Goal: Task Accomplishment & Management: Manage account settings

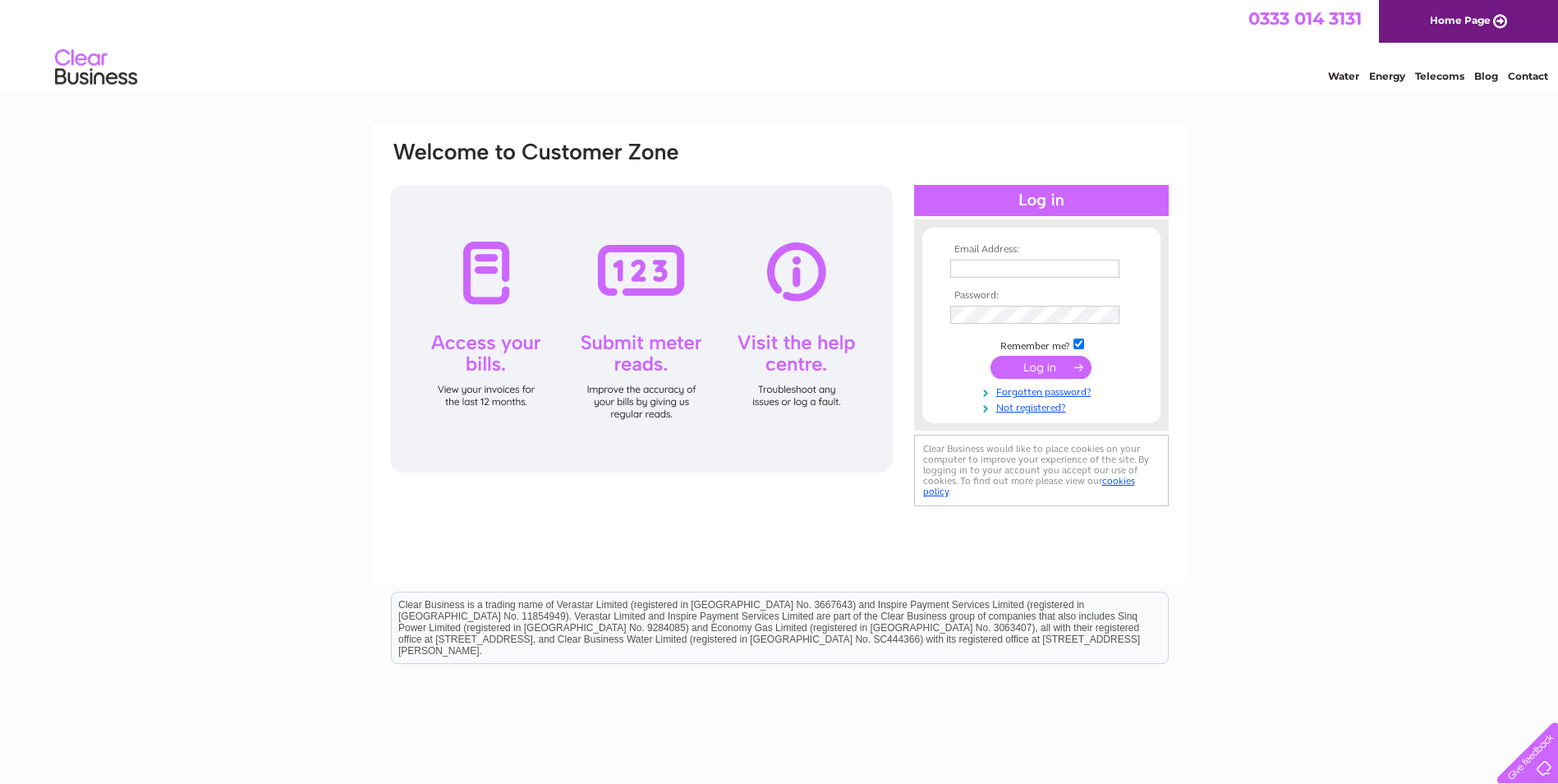
type input "paul.finney7@btinternet.com"
click at [1018, 363] on input "submit" at bounding box center [1041, 366] width 101 height 23
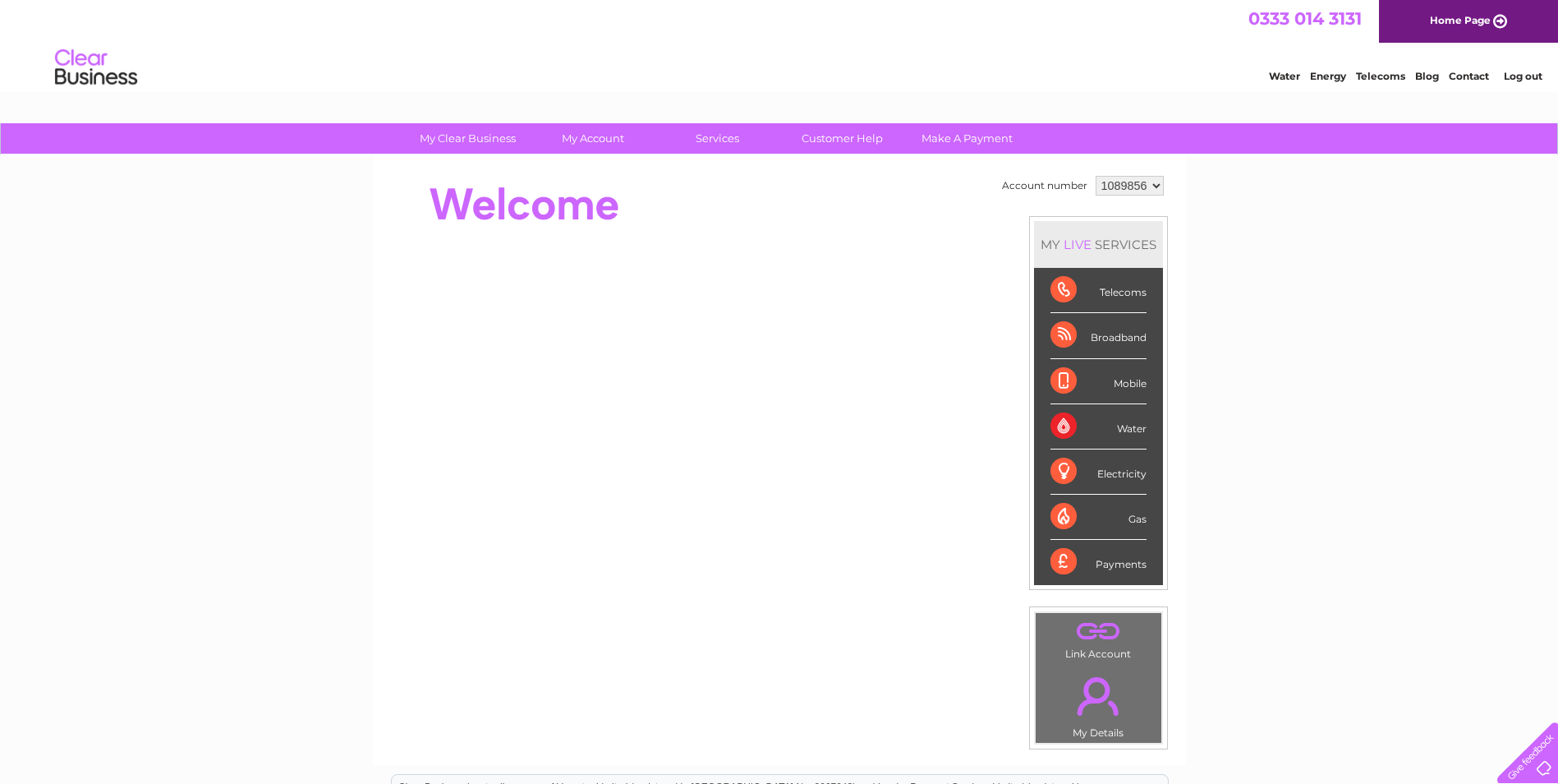
click at [1137, 434] on div "Water" at bounding box center [1098, 427] width 96 height 45
click at [1132, 434] on div "Water" at bounding box center [1098, 427] width 96 height 45
click at [1063, 423] on div "Water" at bounding box center [1098, 427] width 96 height 45
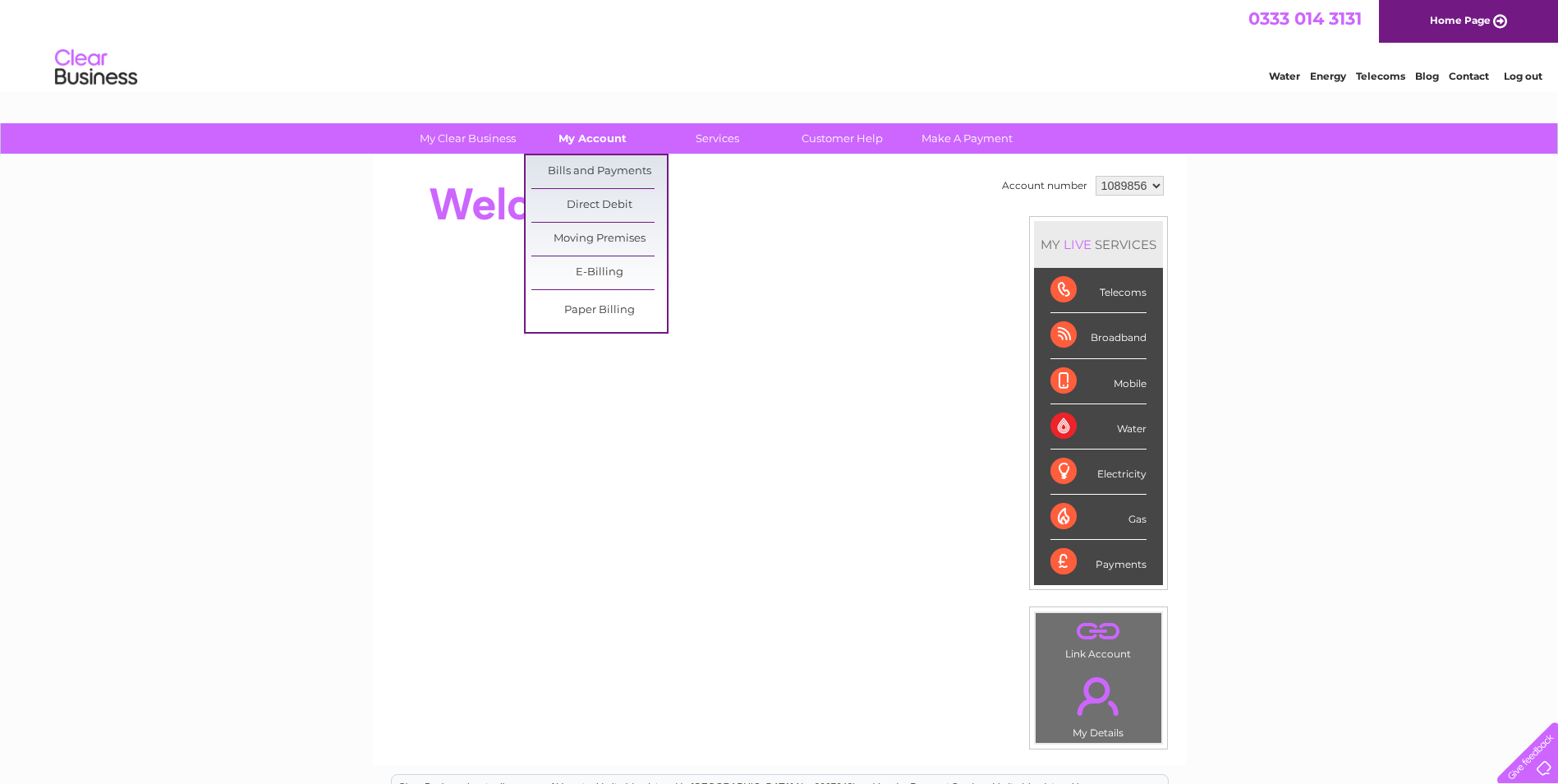
click at [597, 136] on link "My Account" at bounding box center [592, 139] width 135 height 30
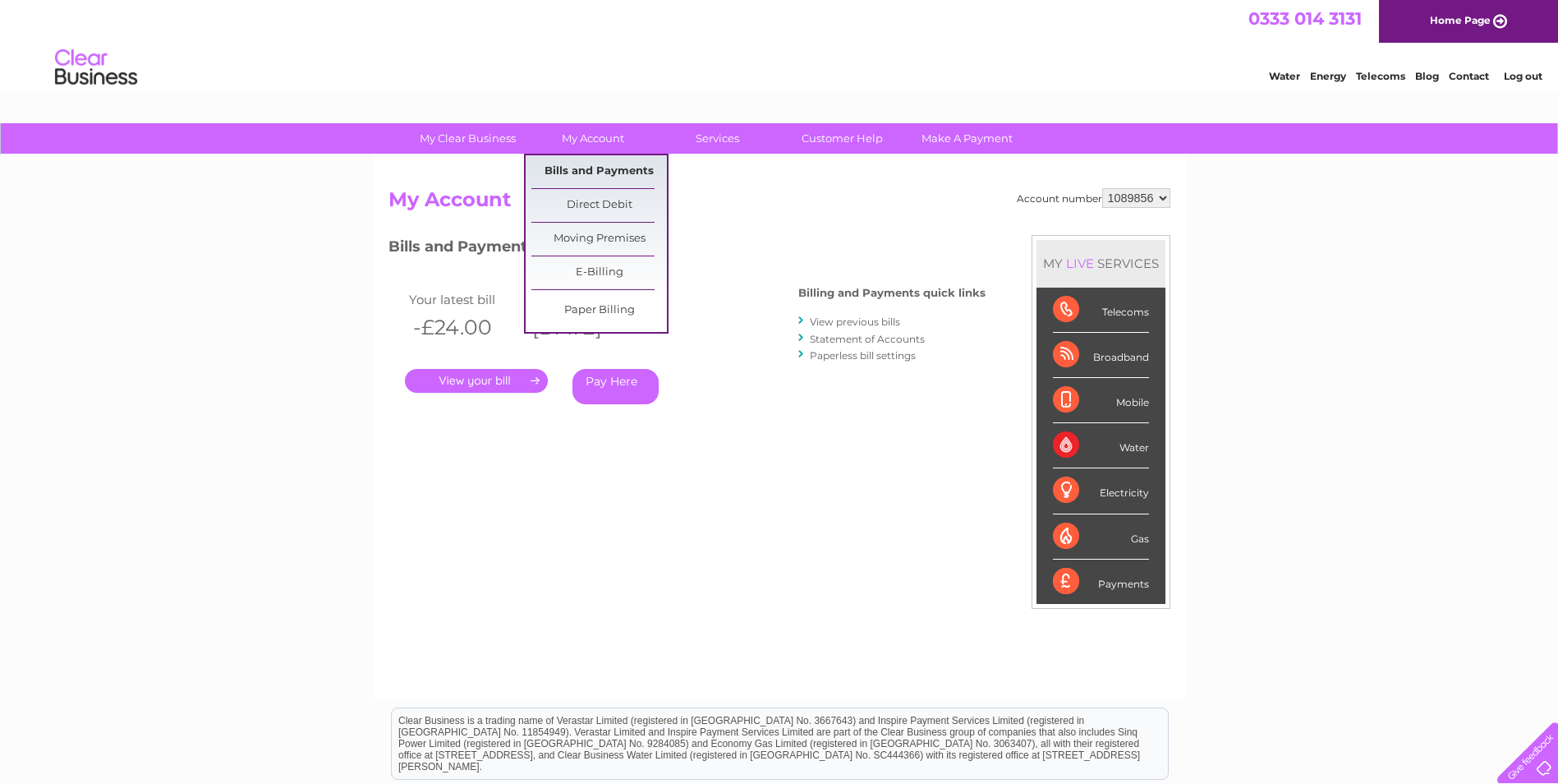
click at [594, 171] on link "Bills and Payments" at bounding box center [598, 171] width 135 height 33
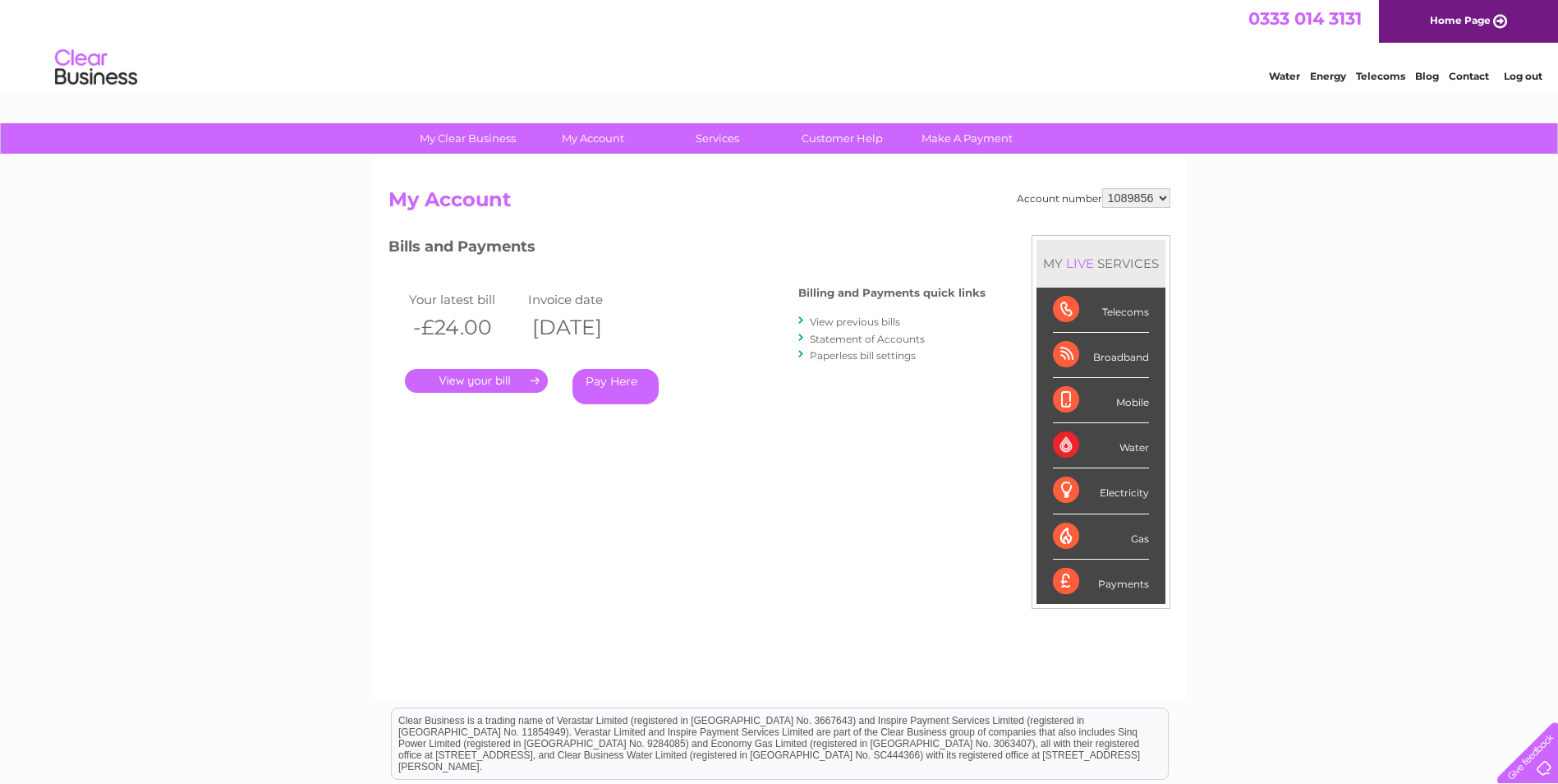
click at [496, 376] on link "." at bounding box center [476, 381] width 143 height 24
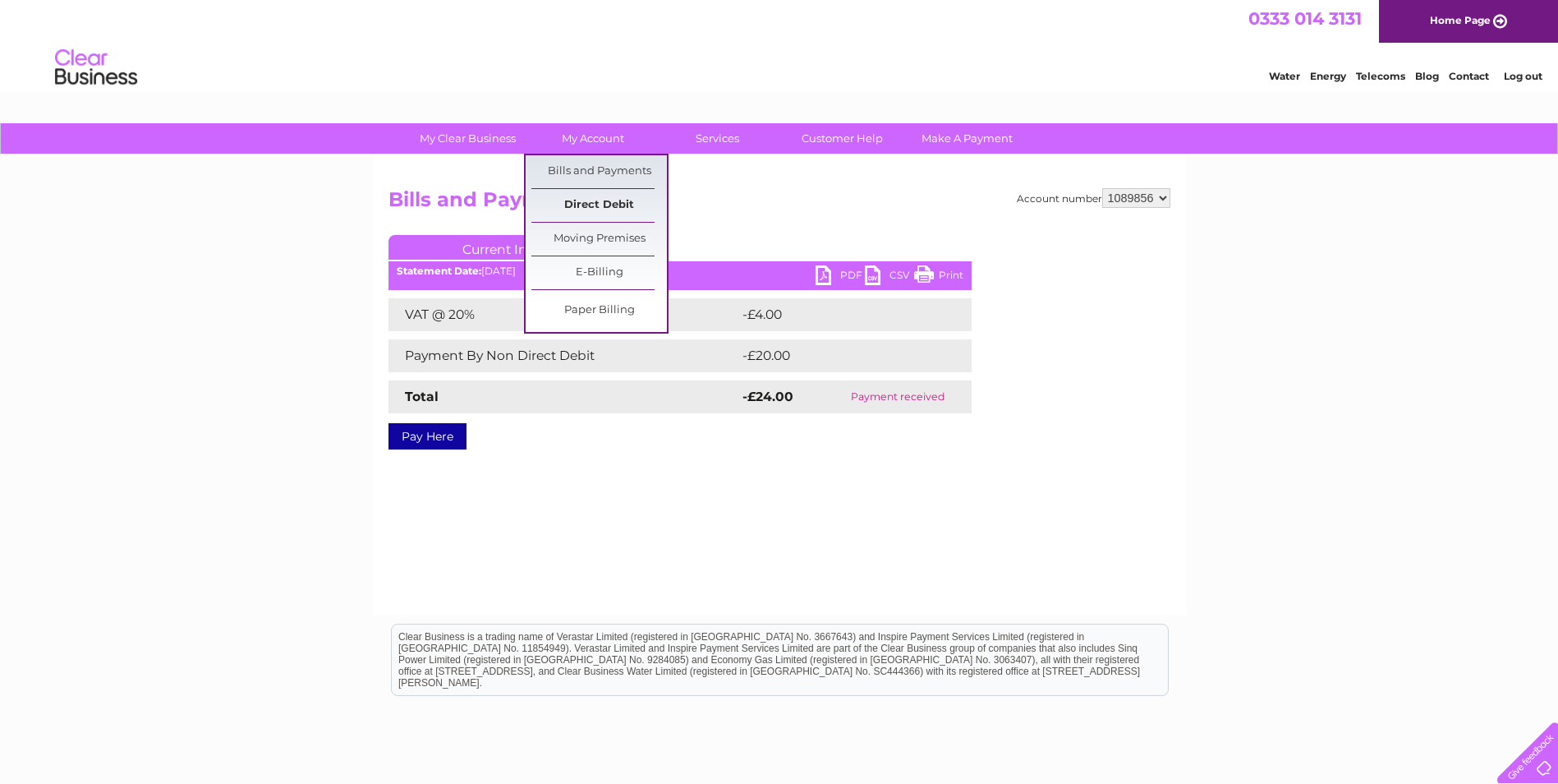
click at [600, 199] on link "Direct Debit" at bounding box center [598, 205] width 135 height 33
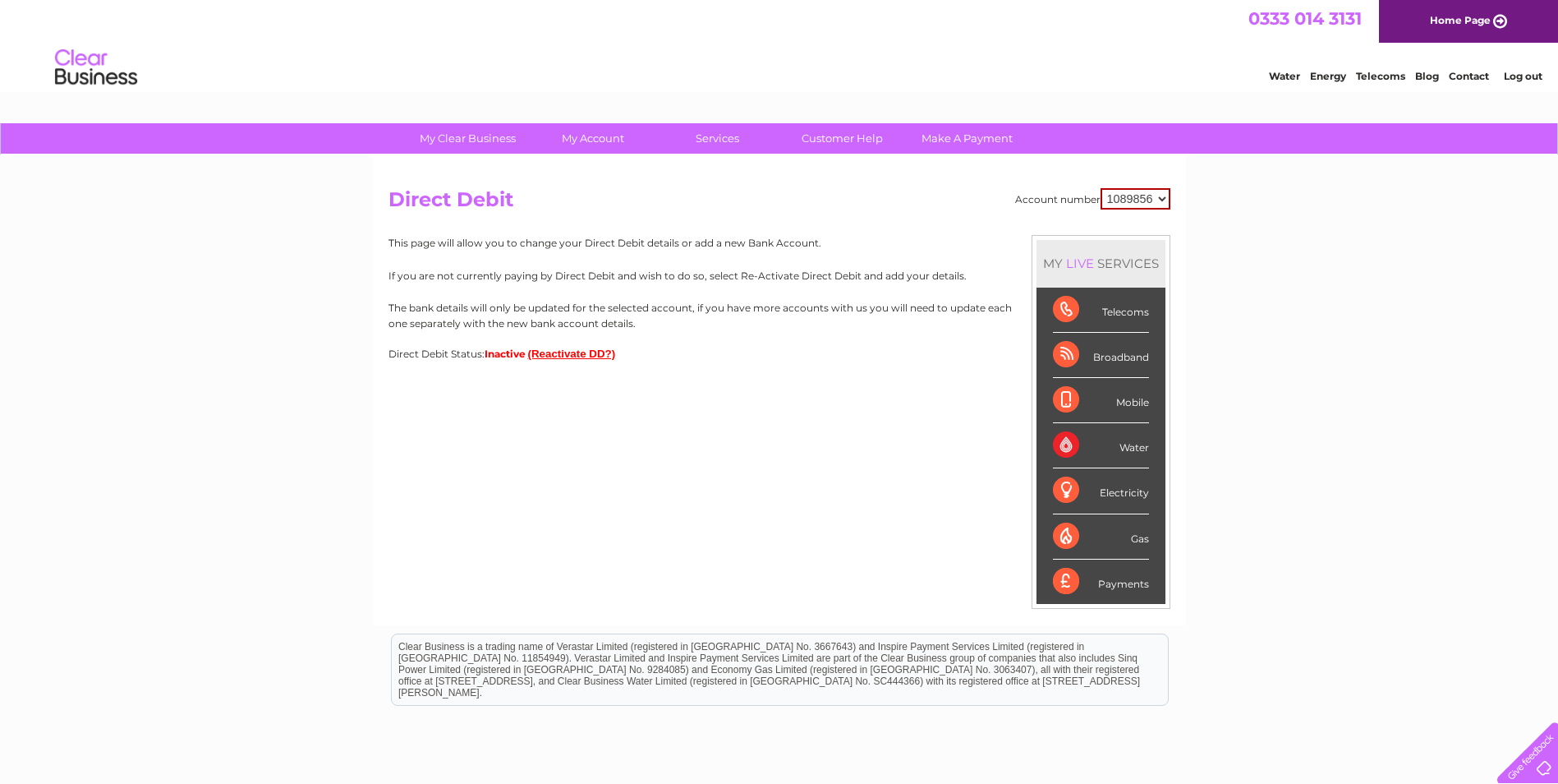
click at [1067, 450] on div "Water" at bounding box center [1101, 445] width 96 height 45
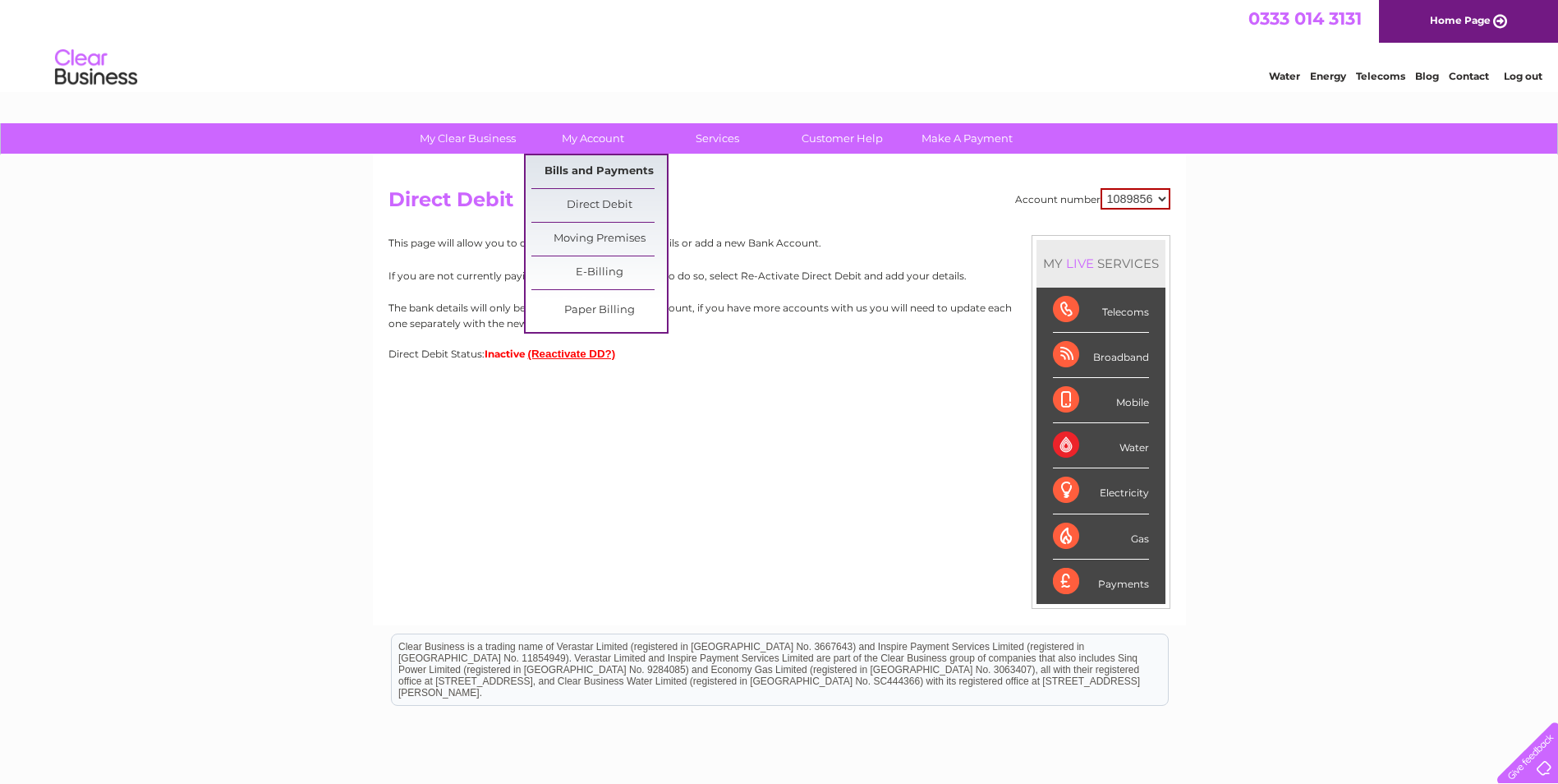
click at [585, 159] on link "Bills and Payments" at bounding box center [598, 171] width 135 height 33
click at [587, 167] on link "Bills and Payments" at bounding box center [598, 171] width 135 height 33
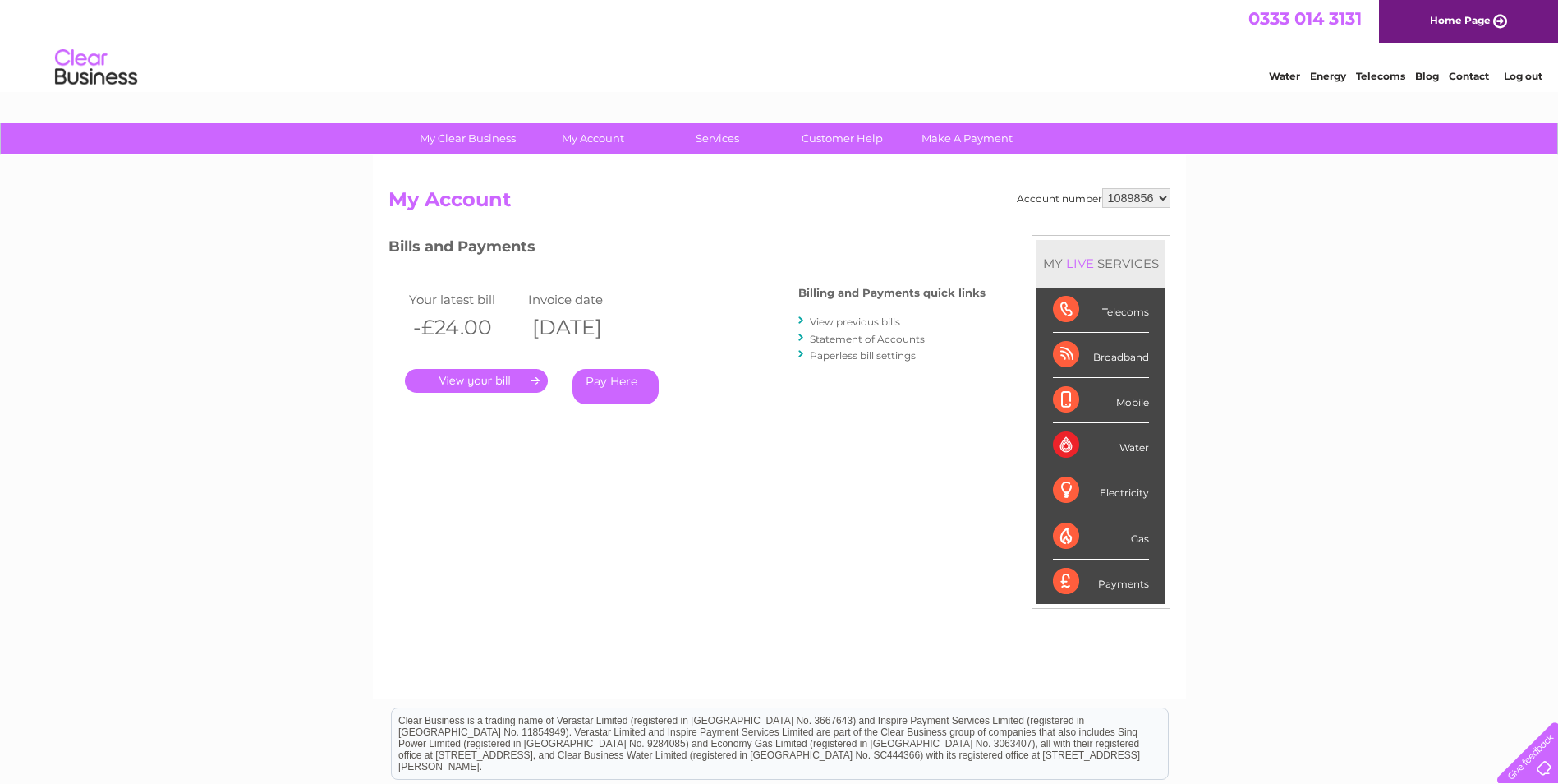
click at [829, 319] on link "View previous bills" at bounding box center [855, 321] width 91 height 13
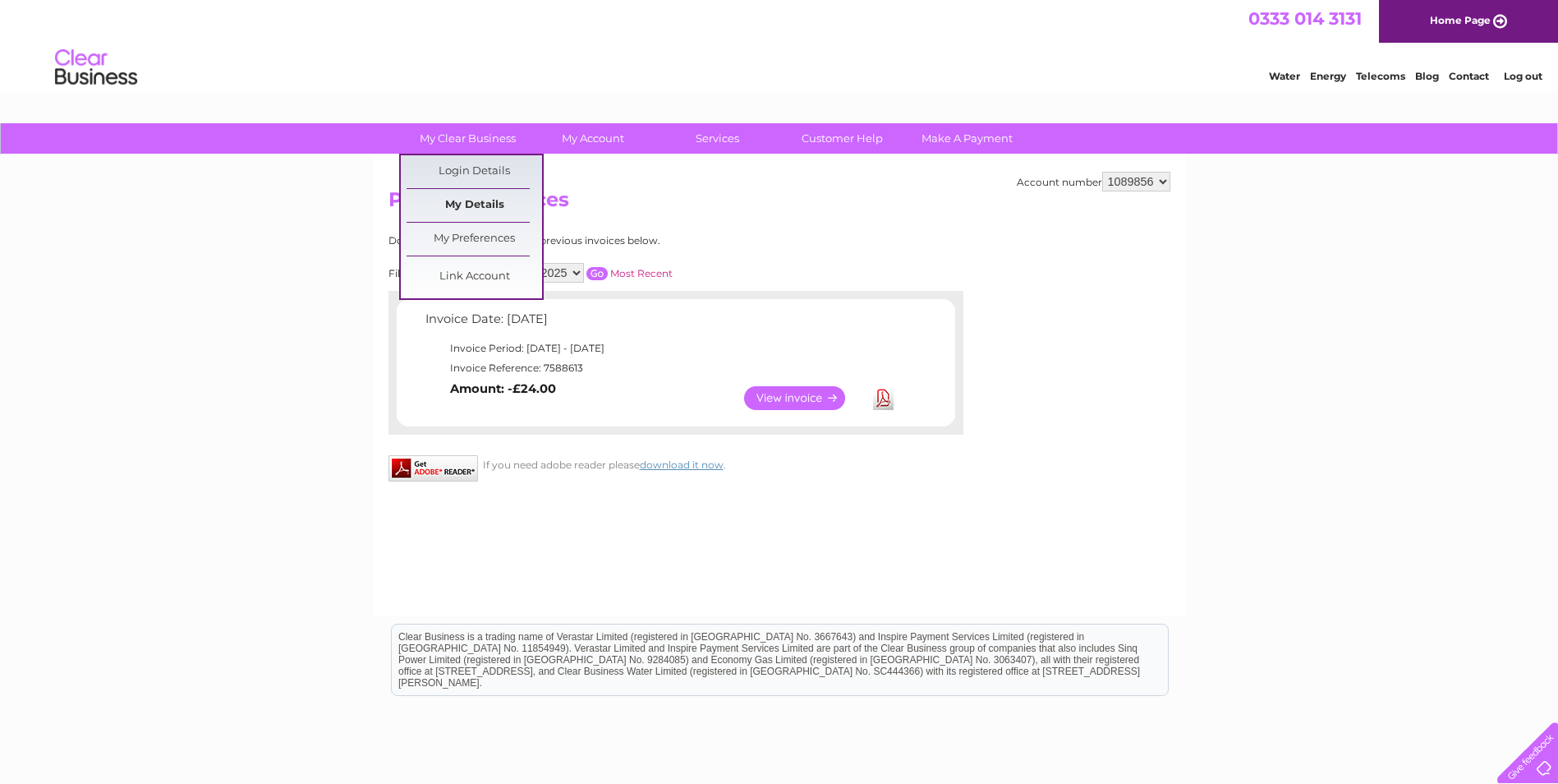
click at [465, 201] on link "My Details" at bounding box center [474, 205] width 135 height 33
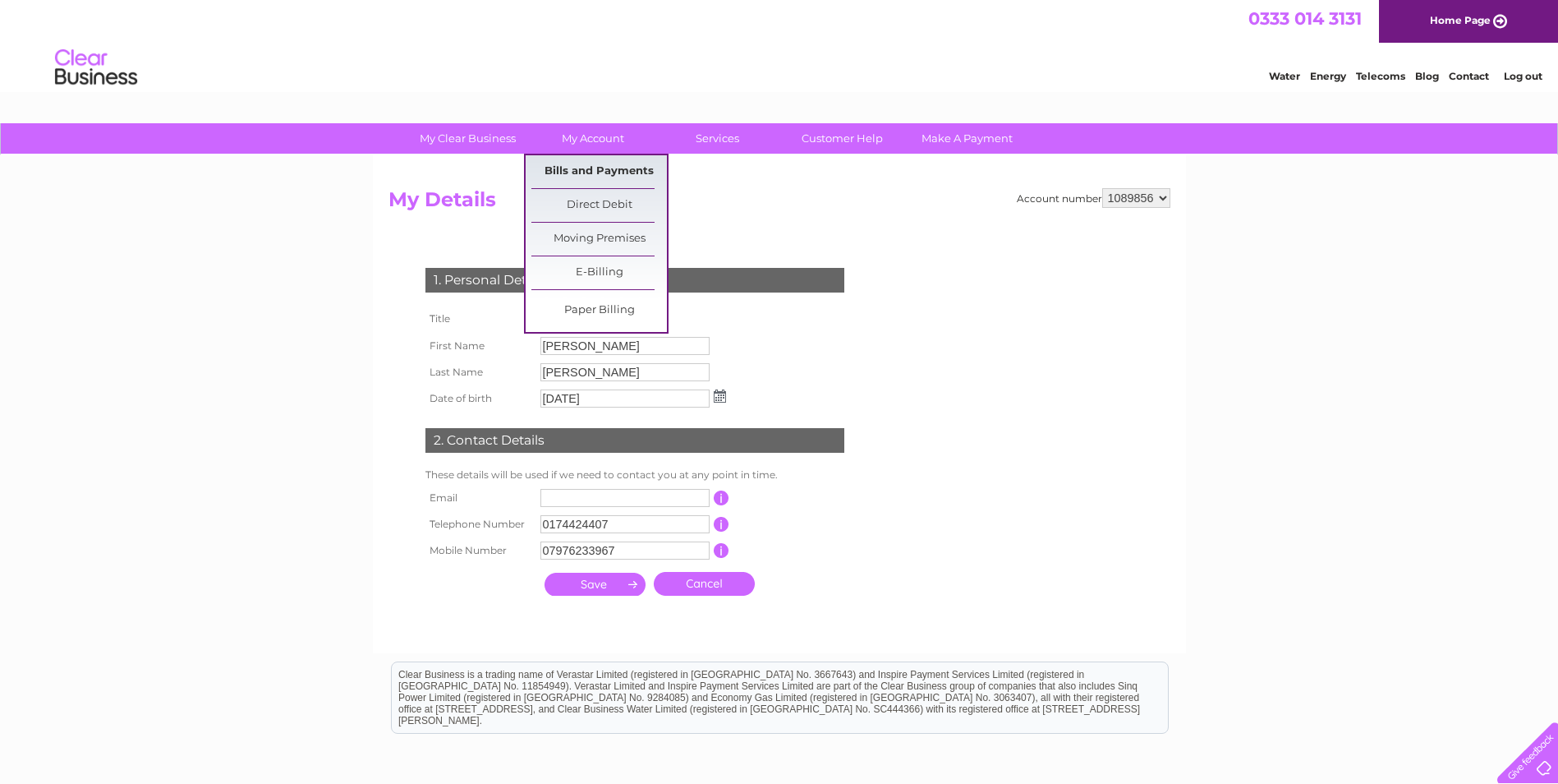
click at [592, 167] on link "Bills and Payments" at bounding box center [598, 171] width 135 height 33
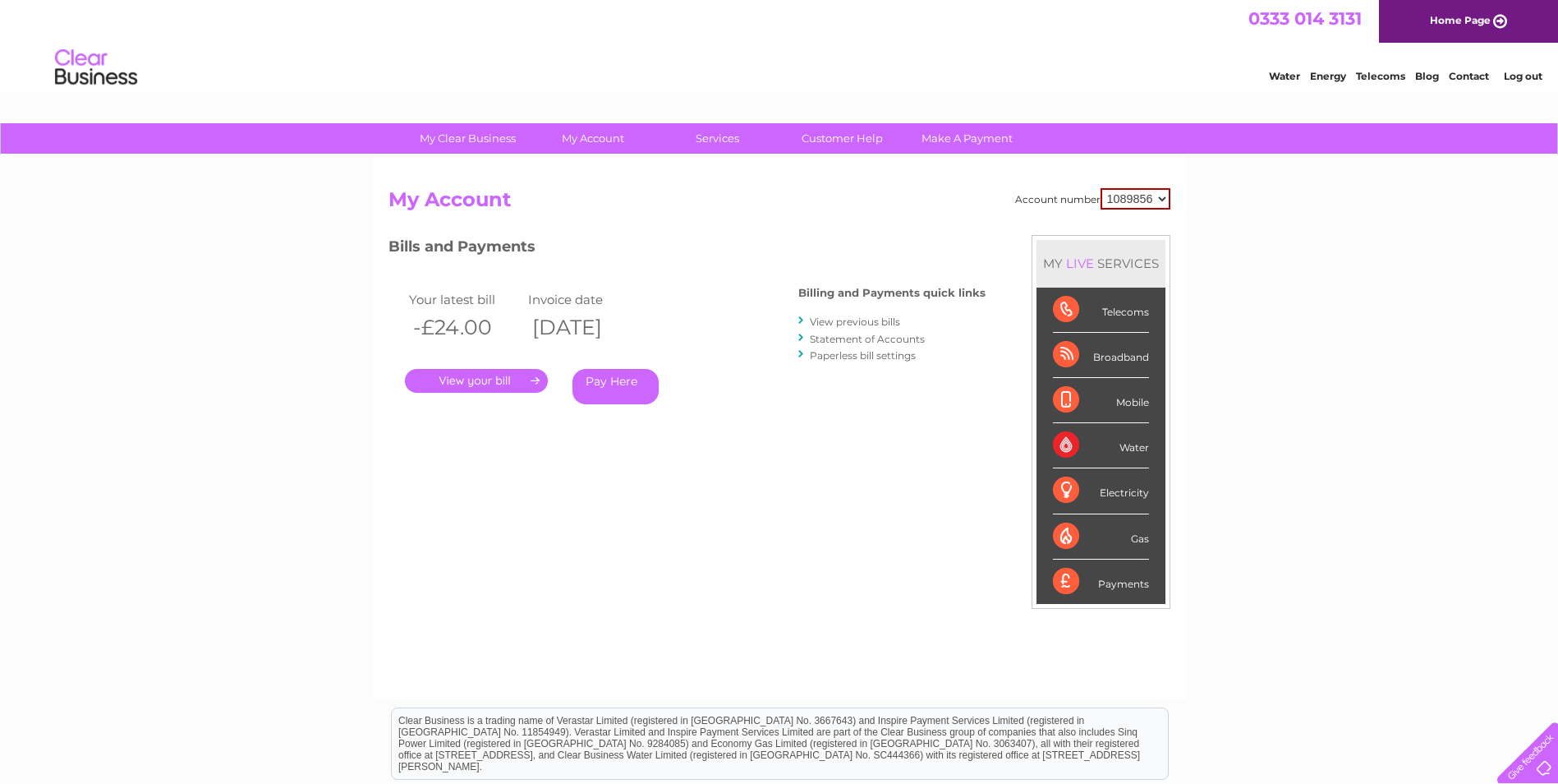
click at [812, 341] on link "Statement of Accounts" at bounding box center [867, 339] width 115 height 13
